Goal: Navigation & Orientation: Find specific page/section

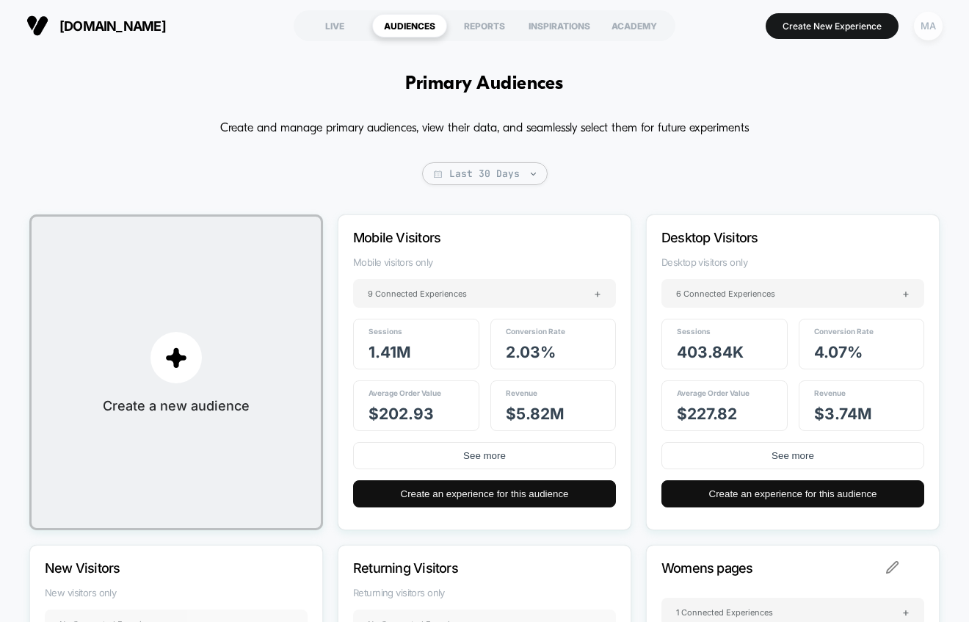
click at [931, 26] on div "MA" at bounding box center [928, 26] width 29 height 29
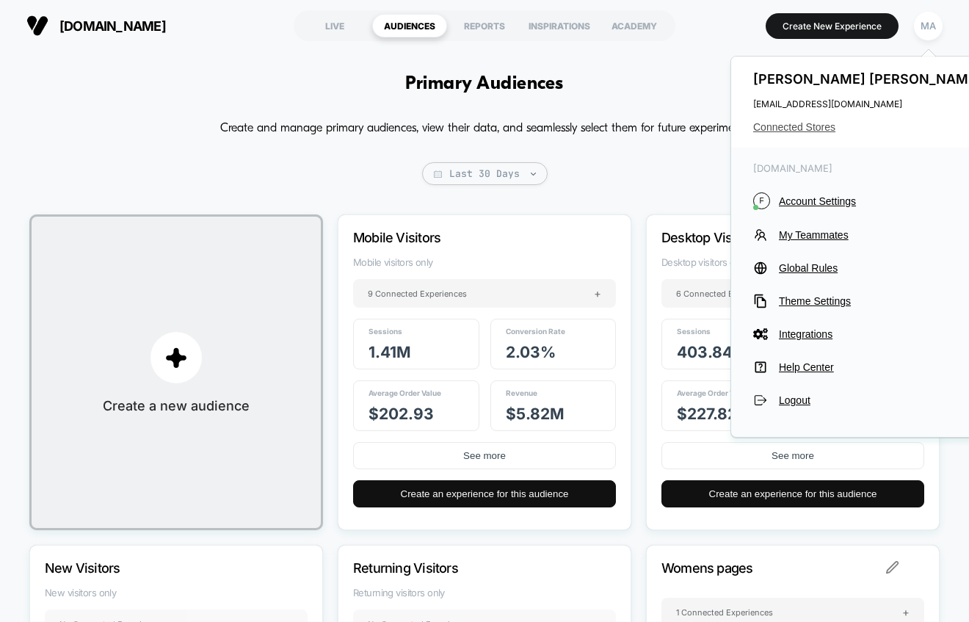
click at [806, 127] on span "Connected Stores" at bounding box center [870, 127] width 232 height 12
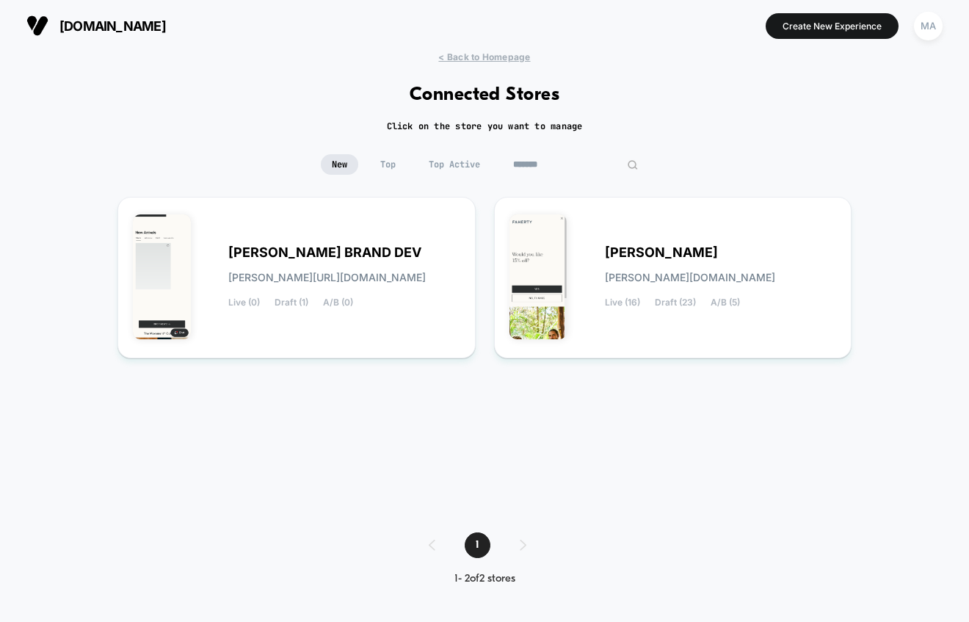
click at [587, 159] on input "*******" at bounding box center [575, 164] width 147 height 21
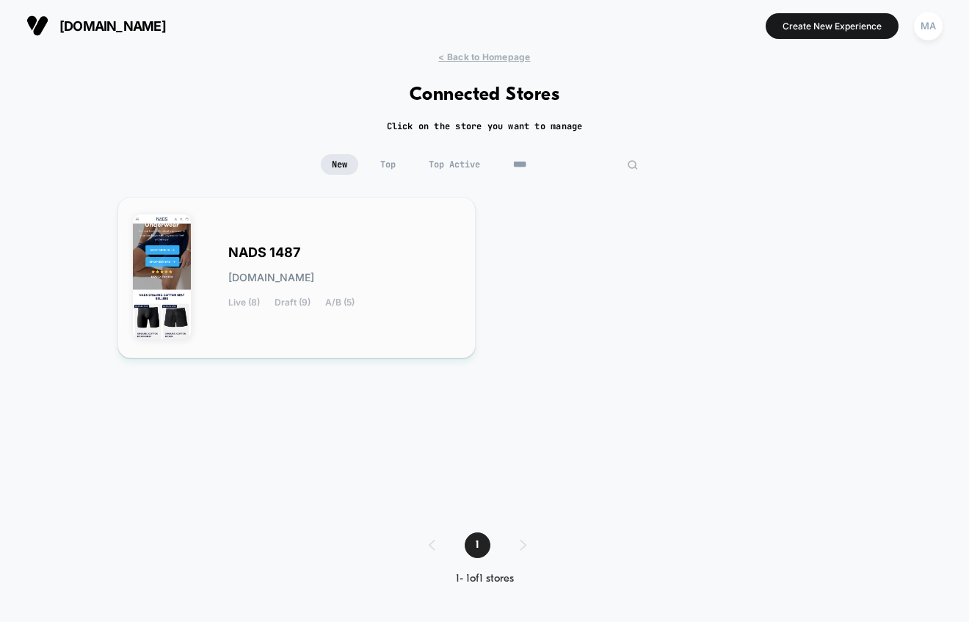
type input "****"
click at [295, 258] on span "NADS 1487" at bounding box center [264, 253] width 72 height 10
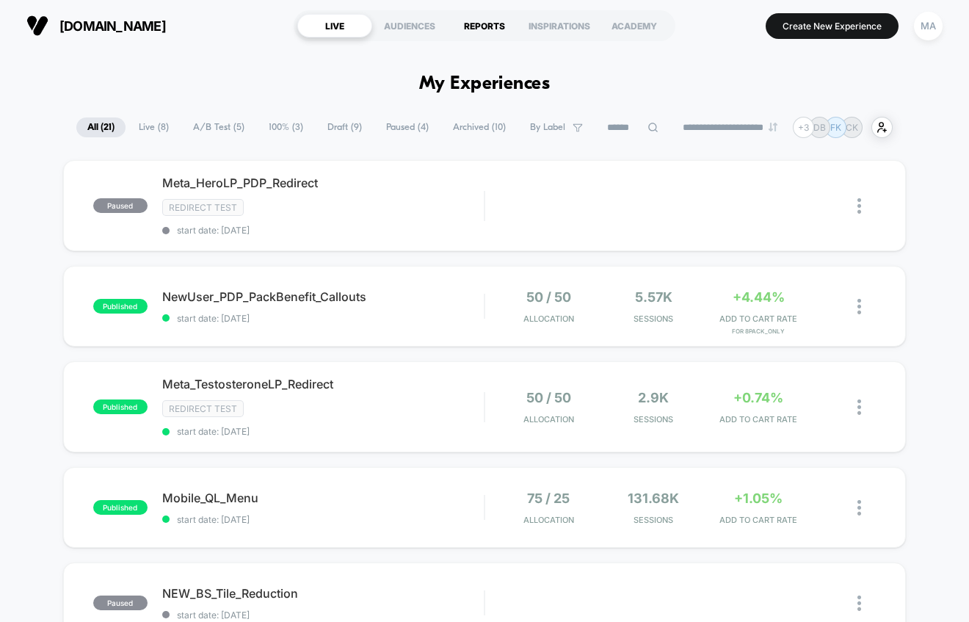
click at [486, 26] on div "REPORTS" at bounding box center [484, 26] width 75 height 24
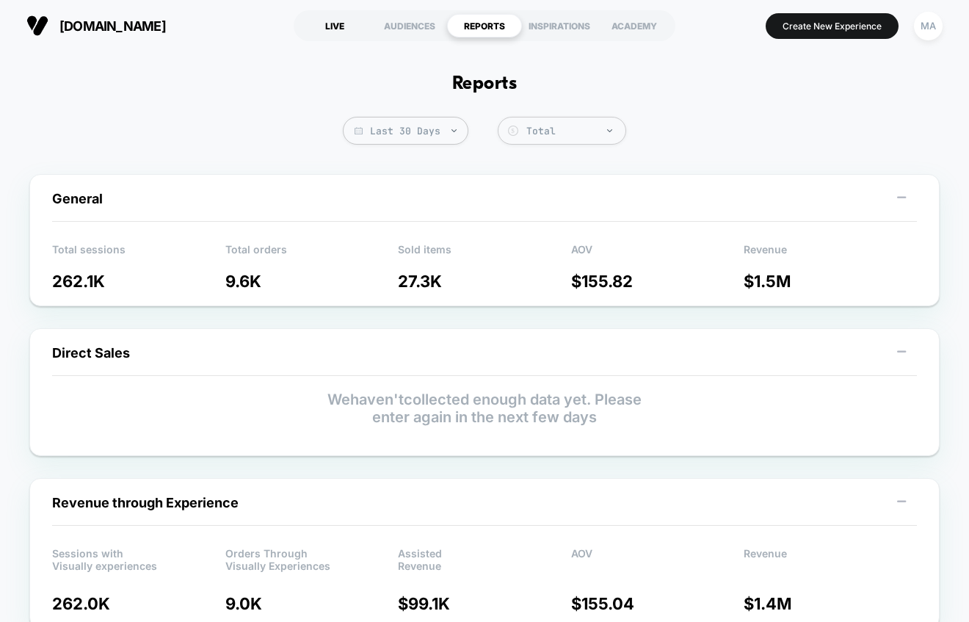
click at [334, 26] on div "LIVE" at bounding box center [334, 26] width 75 height 24
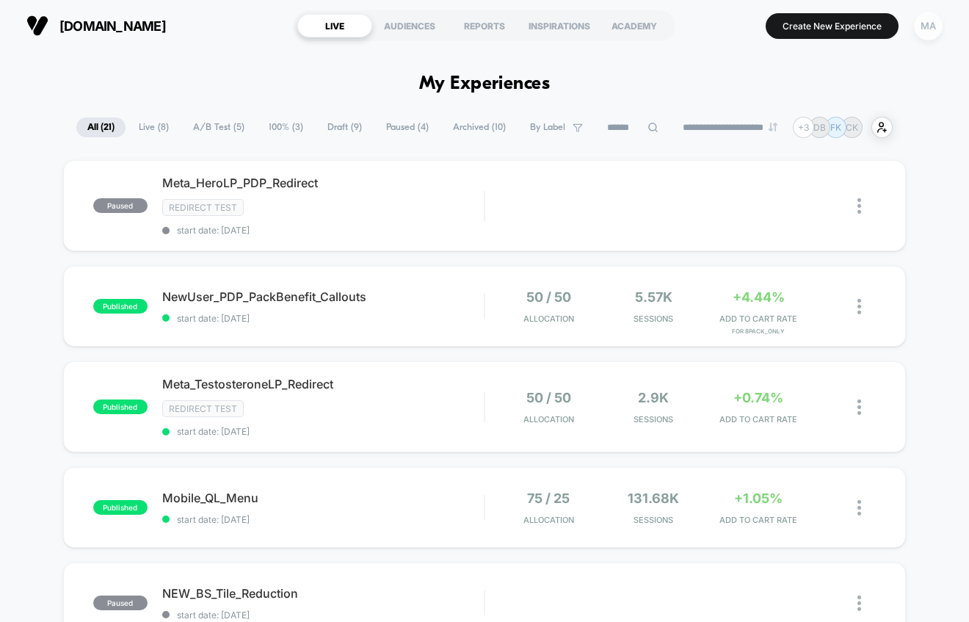
click at [926, 26] on div "MA" at bounding box center [928, 26] width 29 height 29
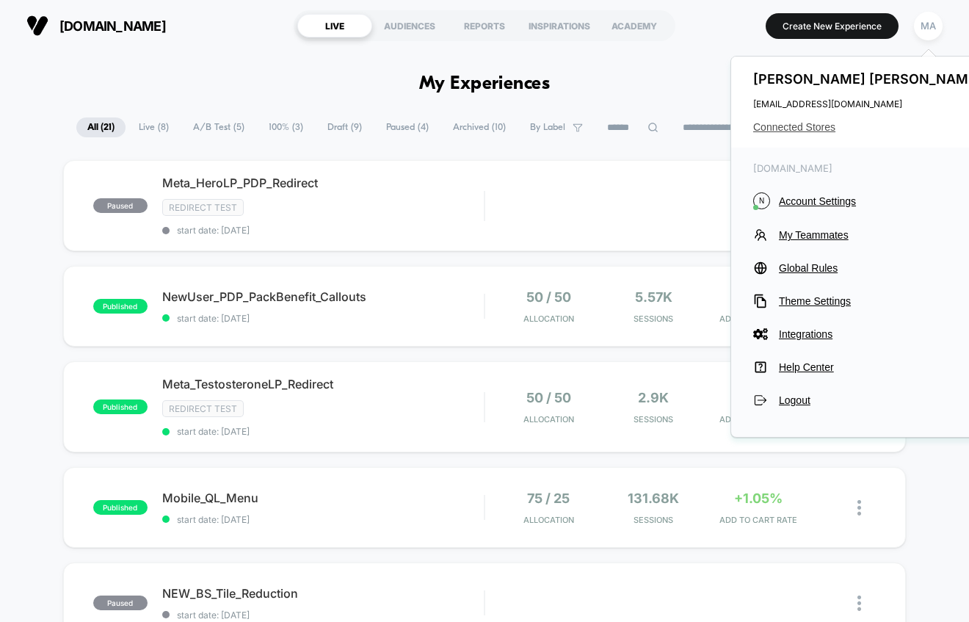
click at [825, 124] on span "Connected Stores" at bounding box center [870, 127] width 232 height 12
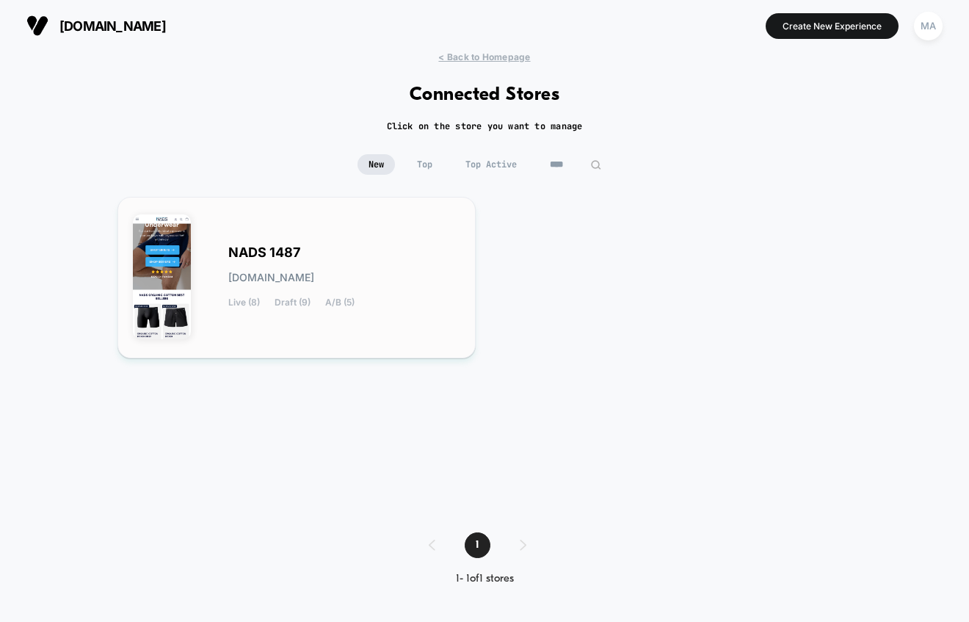
click at [314, 277] on span "[DOMAIN_NAME]" at bounding box center [271, 277] width 86 height 10
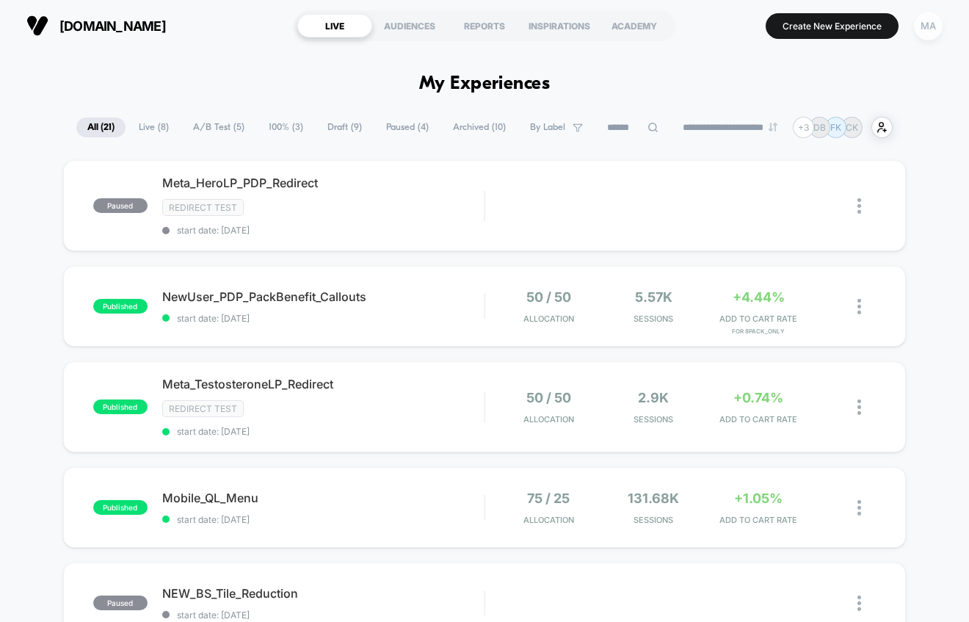
click at [931, 25] on div "MA" at bounding box center [928, 26] width 29 height 29
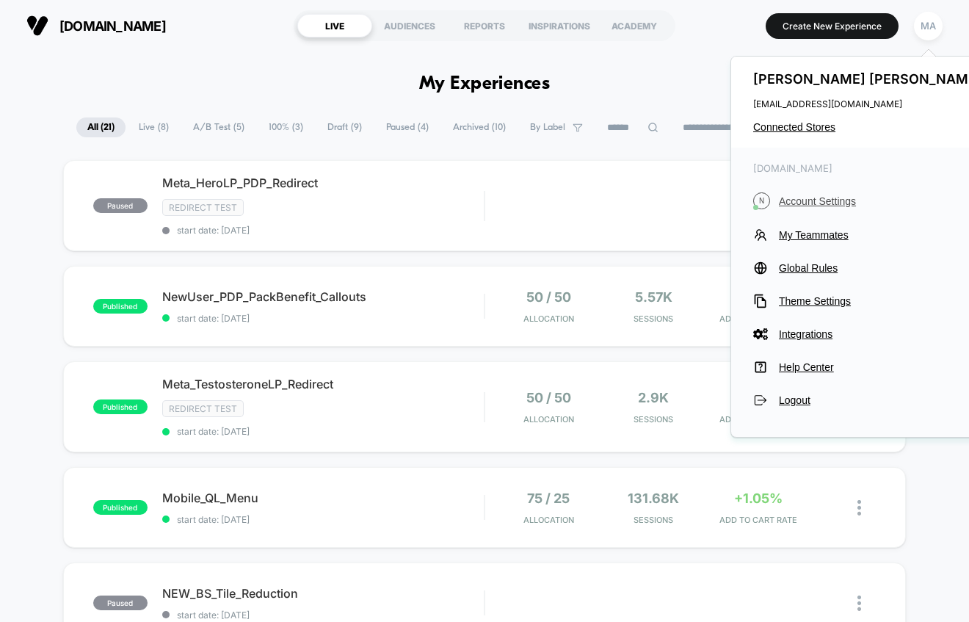
click at [830, 198] on span "Account Settings" at bounding box center [882, 201] width 206 height 12
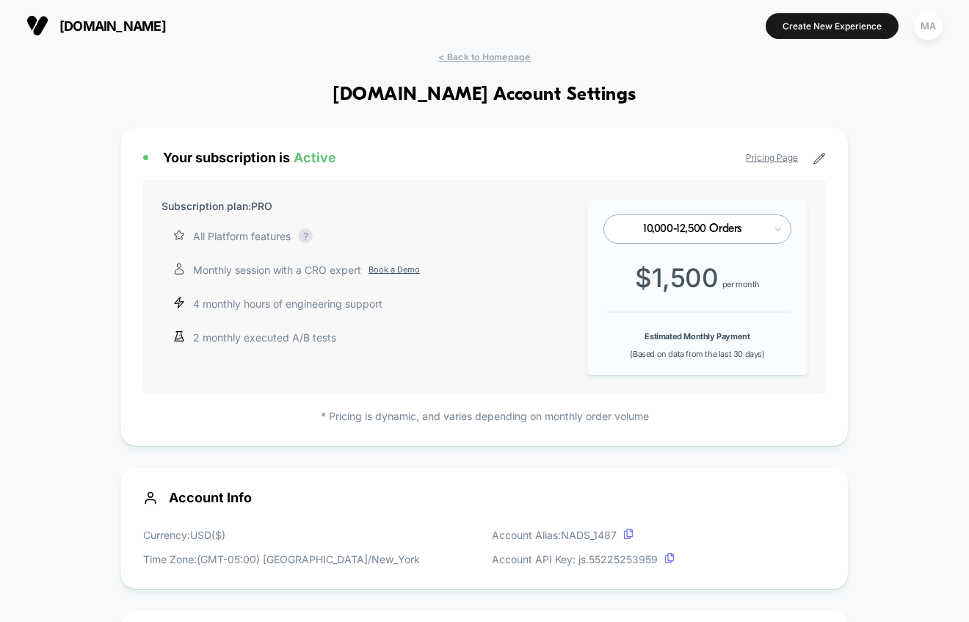
scroll to position [198, 0]
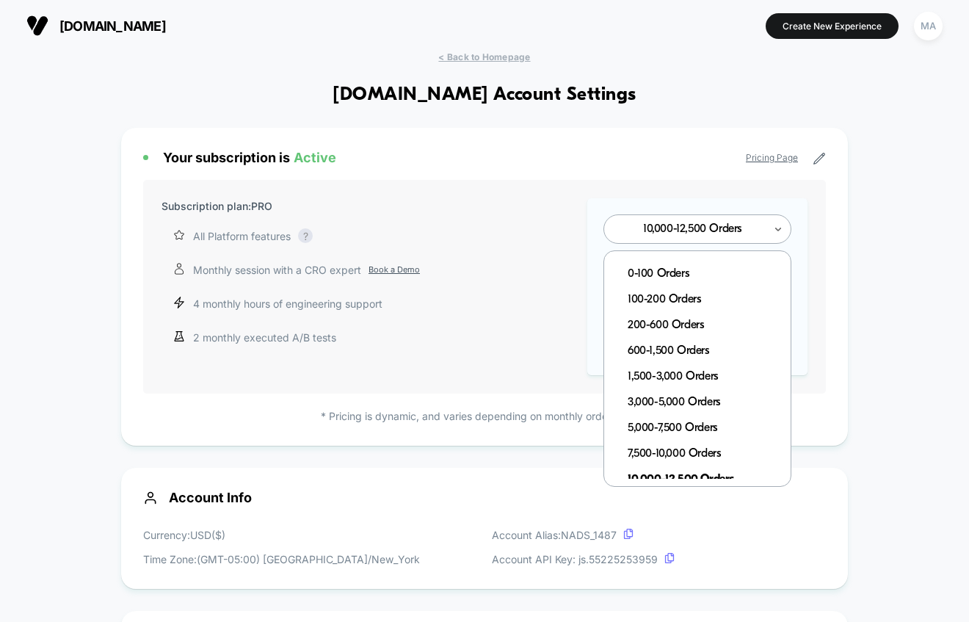
click at [775, 227] on icon at bounding box center [778, 229] width 10 height 15
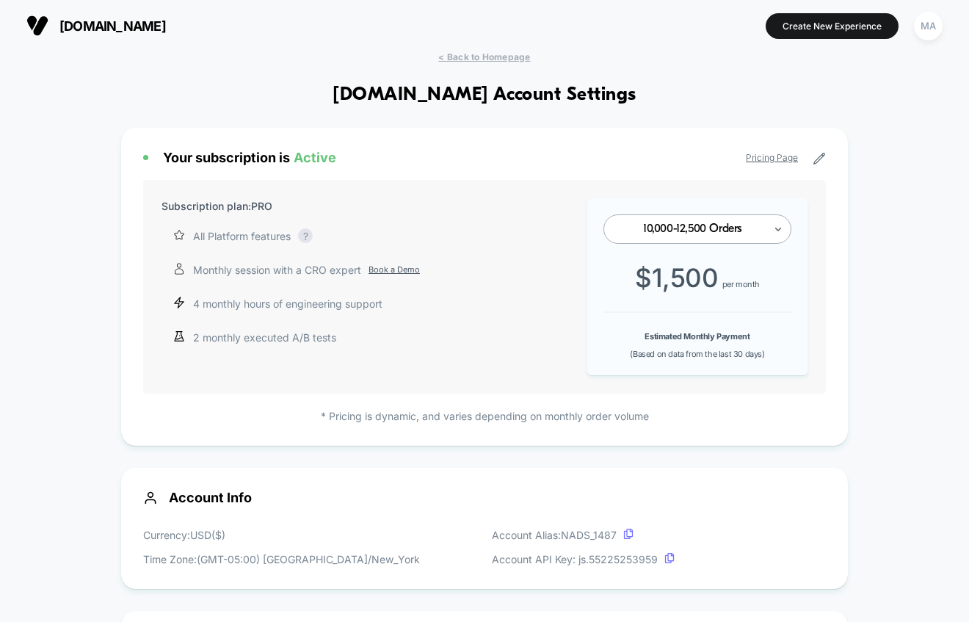
click at [820, 161] on icon at bounding box center [819, 158] width 11 height 11
